Goal: Task Accomplishment & Management: Use online tool/utility

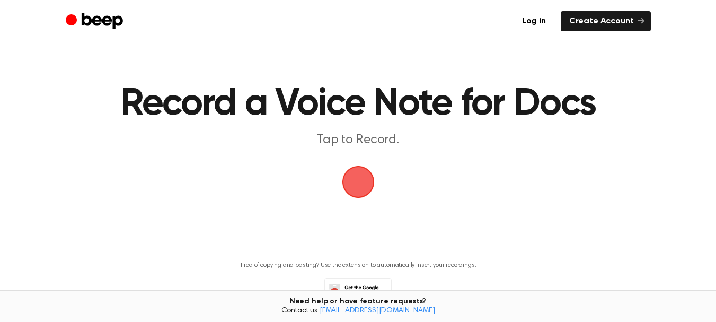
click at [354, 176] on span "button" at bounding box center [358, 182] width 34 height 34
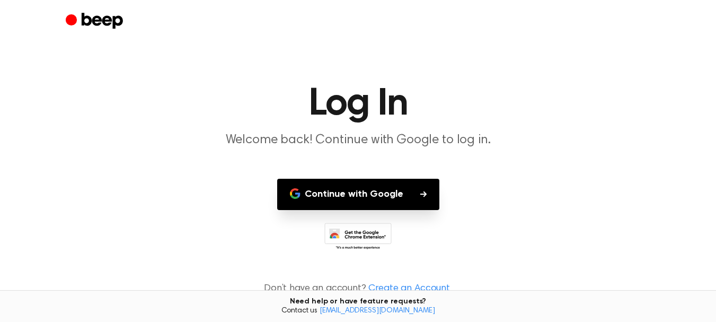
click at [372, 192] on button "Continue with Google" at bounding box center [358, 194] width 162 height 31
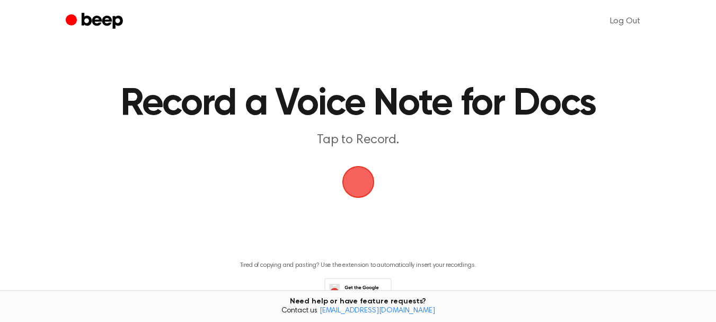
click at [362, 189] on span "button" at bounding box center [358, 182] width 34 height 34
click at [618, 20] on link "Log Out" at bounding box center [624, 20] width 51 height 25
click at [529, 21] on link "Log in" at bounding box center [533, 21] width 41 height 20
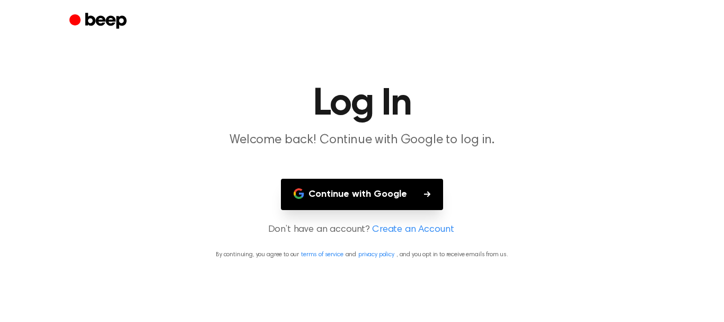
click at [368, 190] on button "Continue with Google" at bounding box center [362, 194] width 162 height 31
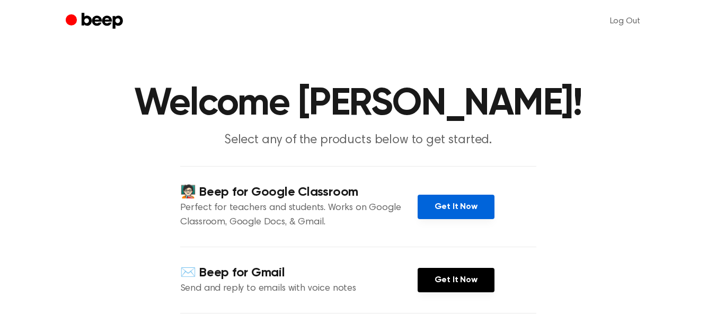
click at [452, 200] on link "Get It Now" at bounding box center [455, 206] width 77 height 24
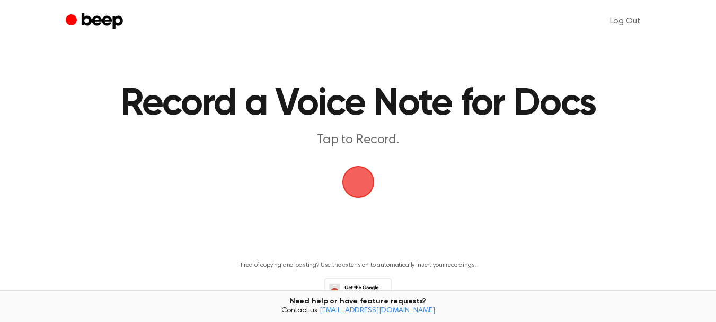
click at [355, 178] on span "button" at bounding box center [358, 182] width 34 height 34
